Goal: Navigation & Orientation: Find specific page/section

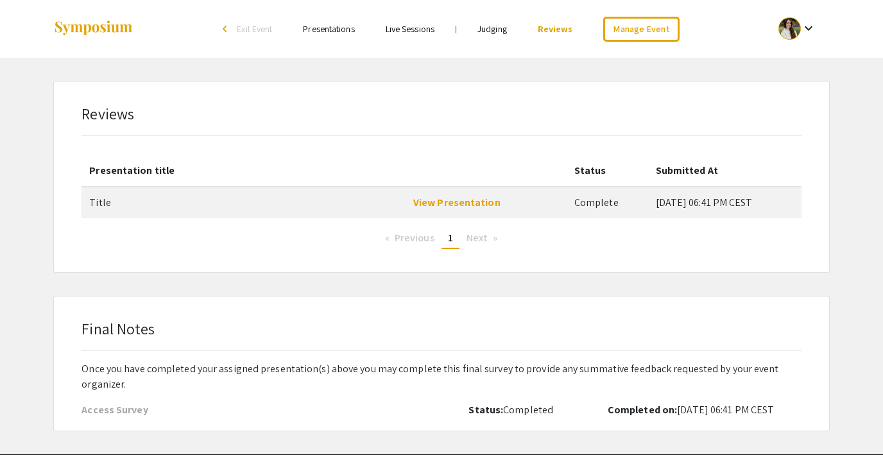
click at [320, 31] on link "Presentations" at bounding box center [328, 29] width 51 height 12
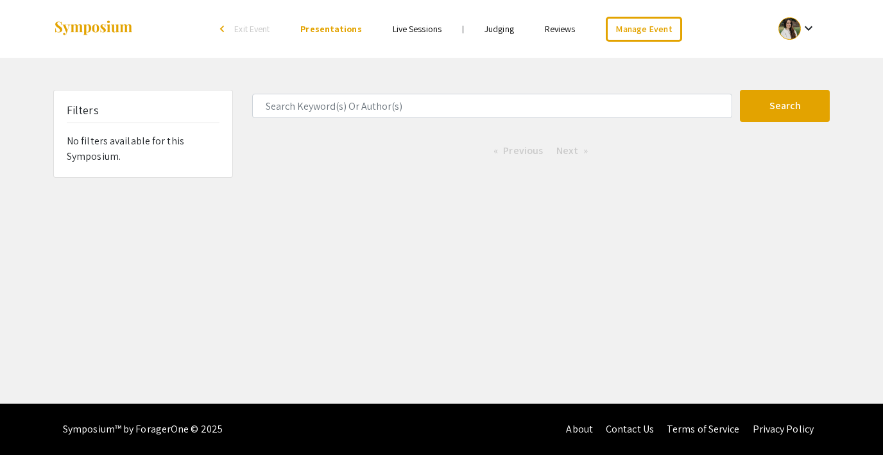
click at [256, 29] on span "Exit Event" at bounding box center [251, 29] width 35 height 12
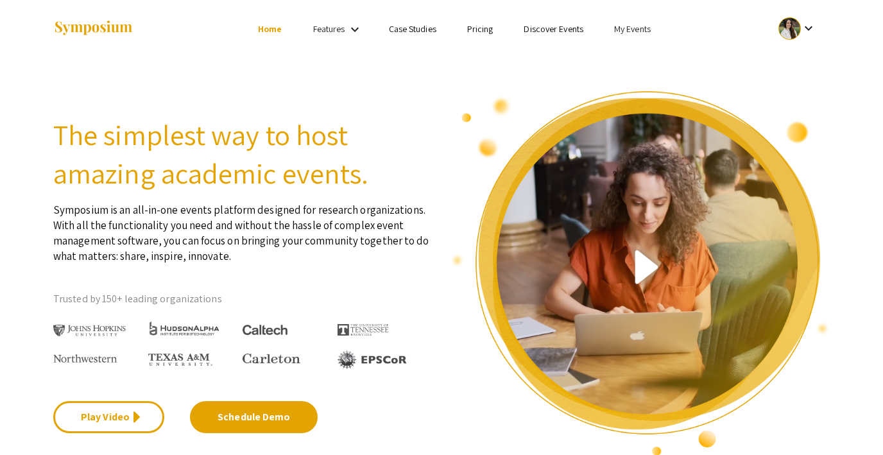
click at [630, 27] on link "My Events" at bounding box center [632, 29] width 37 height 12
click at [632, 51] on button "Events I've organized" at bounding box center [653, 57] width 110 height 31
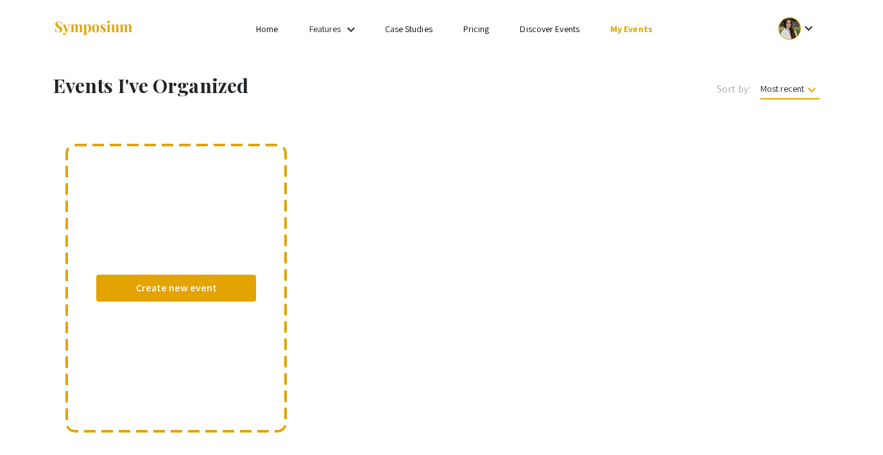
click at [635, 27] on link "My Events" at bounding box center [632, 29] width 42 height 12
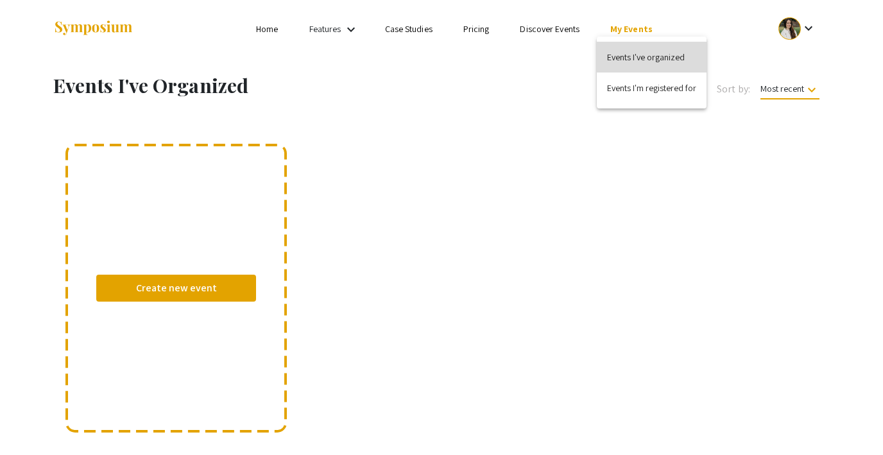
click at [645, 62] on button "Events I've organized" at bounding box center [652, 57] width 110 height 31
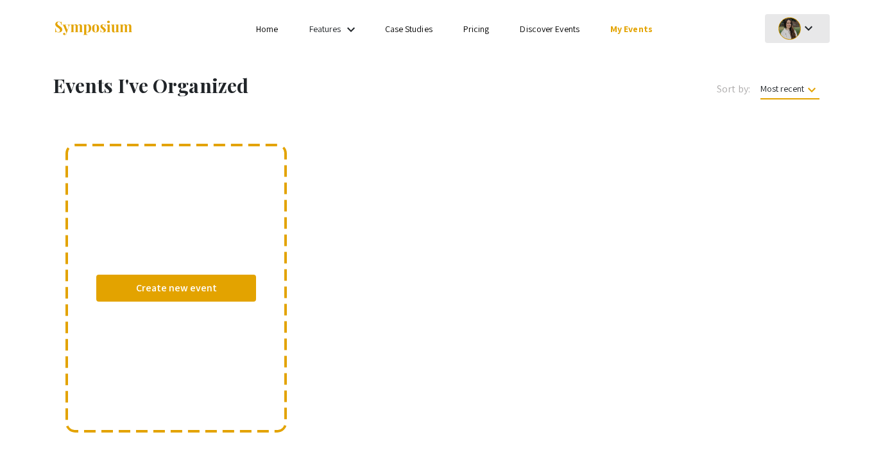
click at [790, 35] on div at bounding box center [790, 28] width 22 height 22
click at [790, 35] on div at bounding box center [441, 227] width 883 height 455
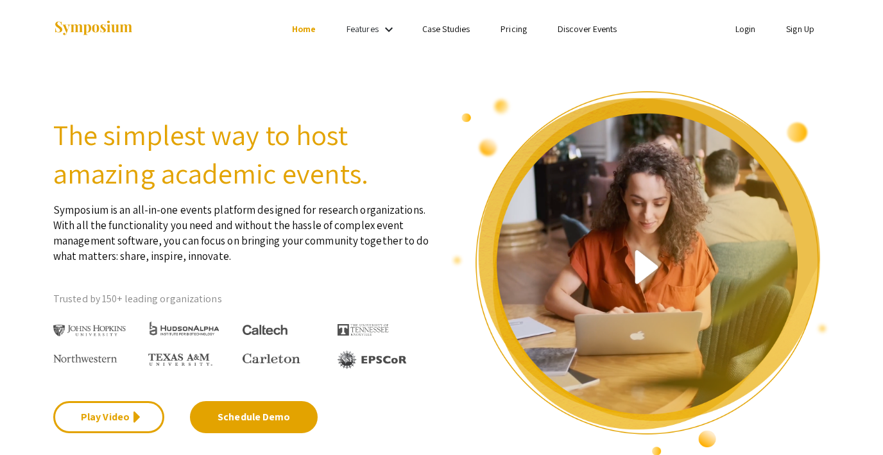
click at [575, 24] on link "Discover Events" at bounding box center [588, 29] width 60 height 12
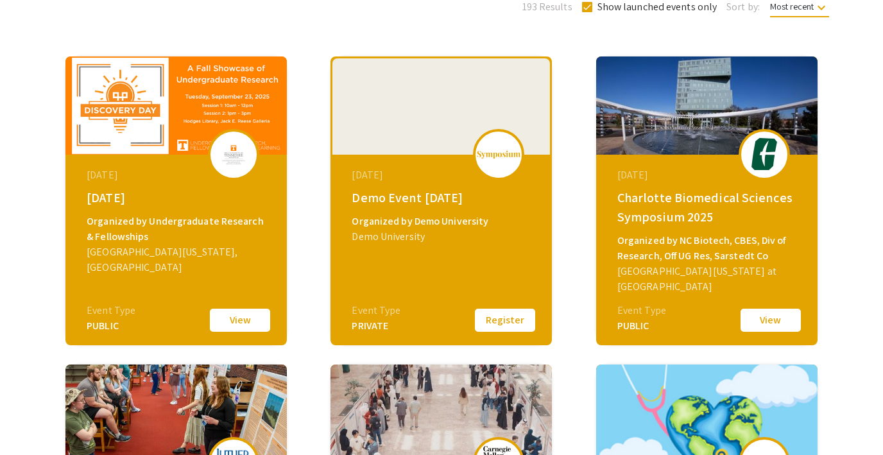
scroll to position [169, 0]
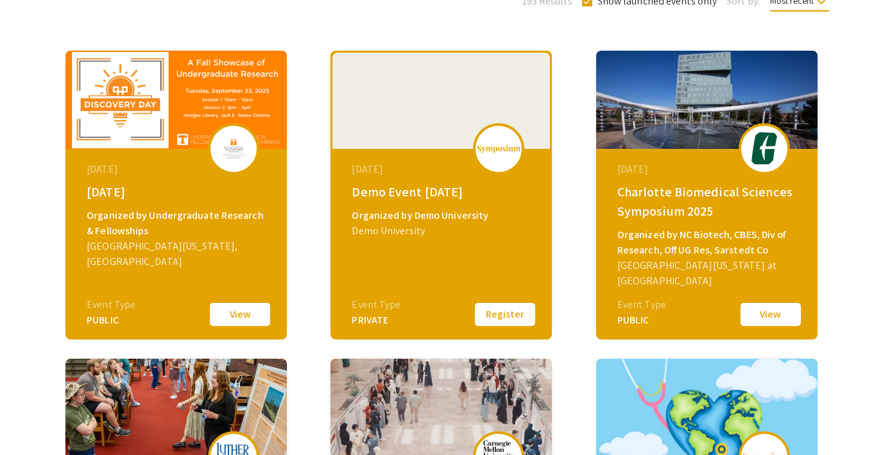
click at [236, 315] on button "View" at bounding box center [240, 314] width 64 height 27
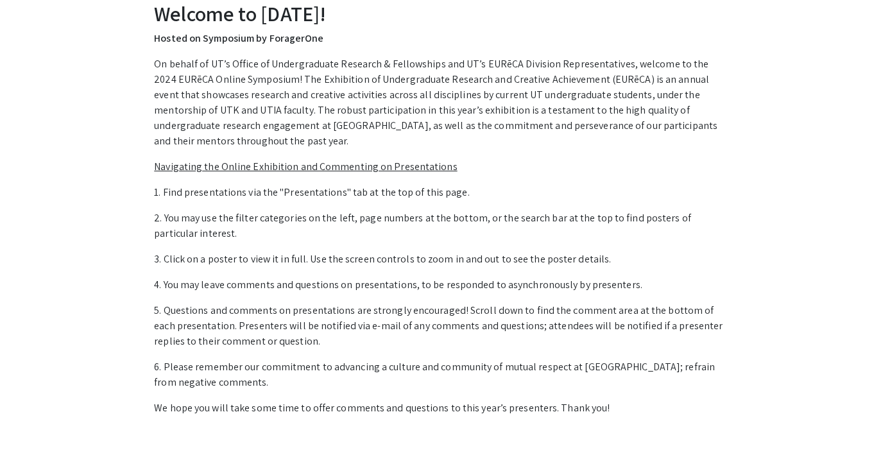
scroll to position [67, 0]
